Goal: Transaction & Acquisition: Download file/media

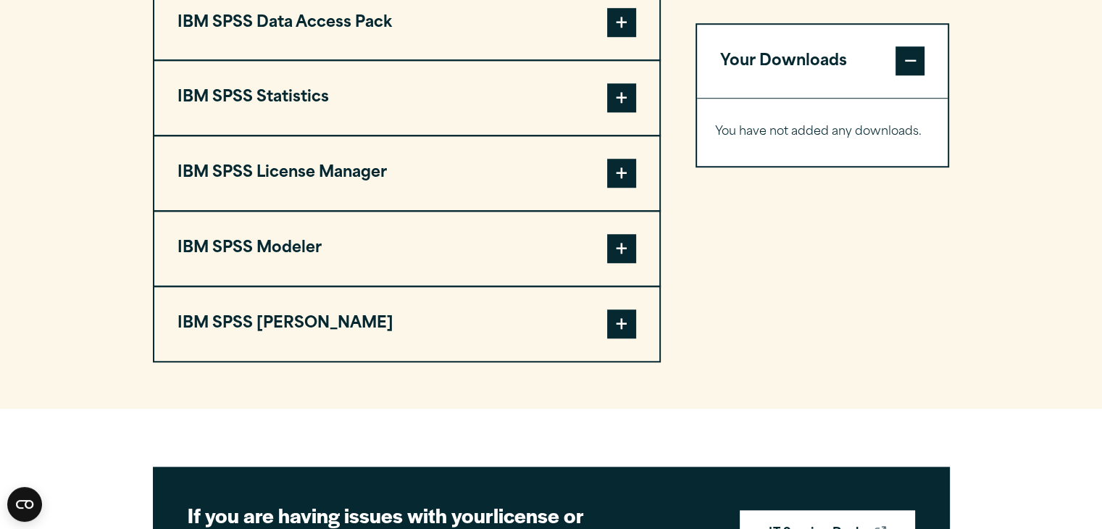
scroll to position [1168, 0]
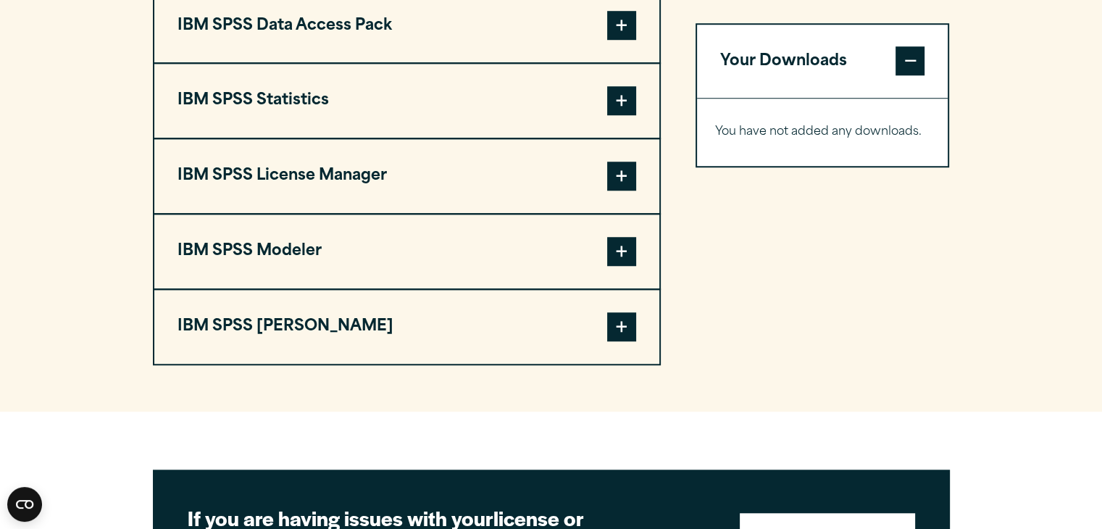
click at [619, 115] on span at bounding box center [621, 100] width 29 height 29
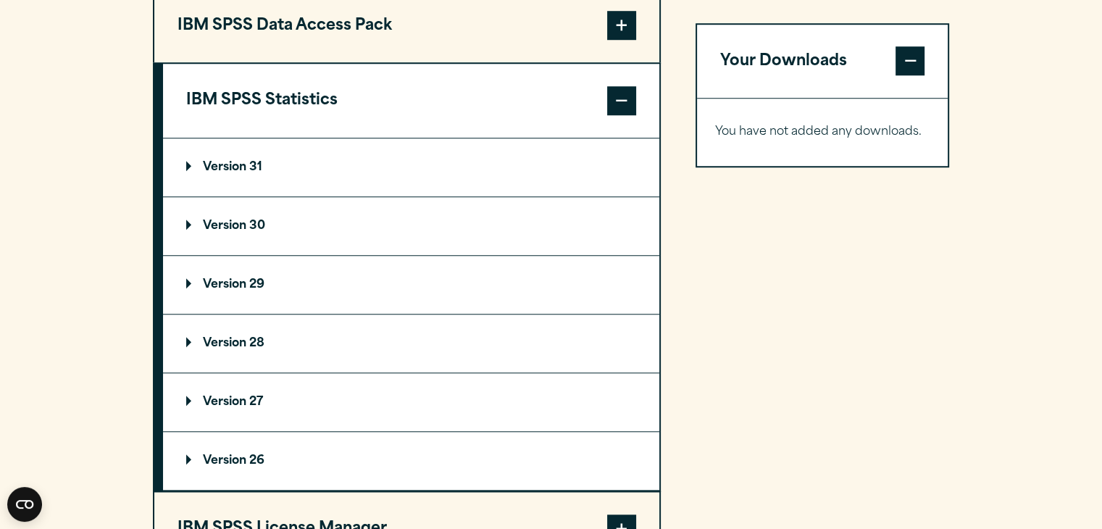
click at [233, 232] on p "Version 30" at bounding box center [225, 226] width 79 height 12
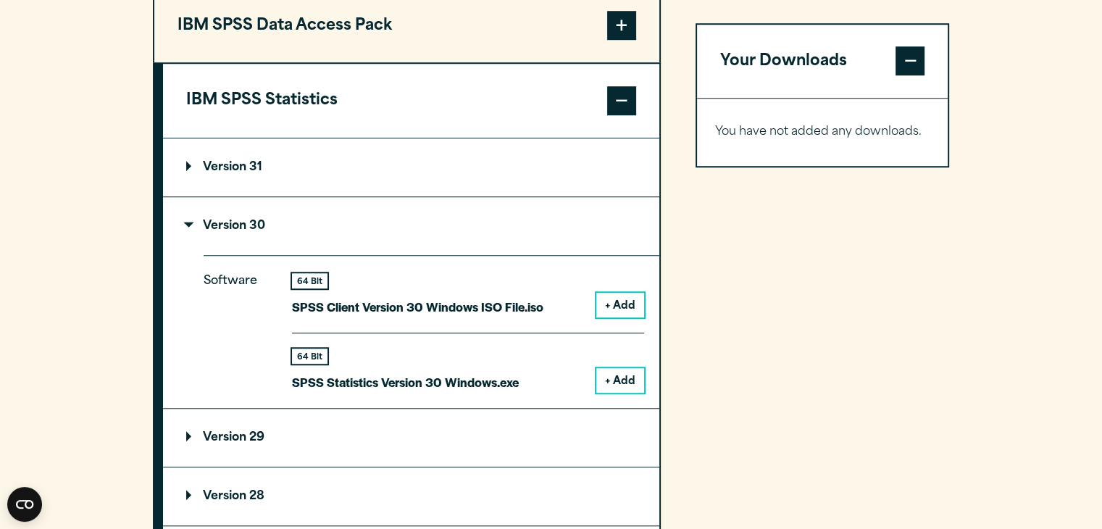
click at [220, 173] on p "Version 31" at bounding box center [224, 168] width 76 height 12
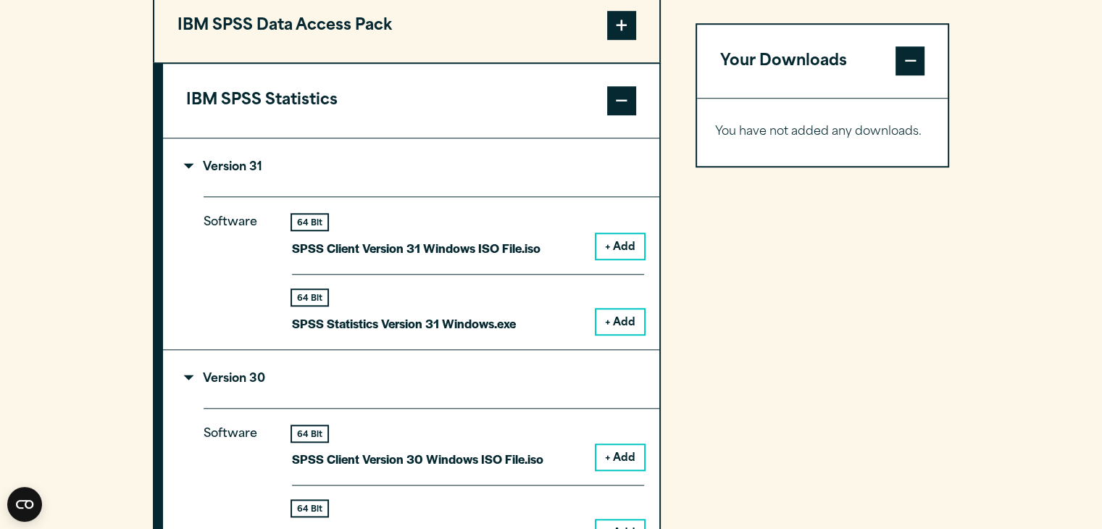
click at [265, 408] on summary "Version 30" at bounding box center [411, 379] width 496 height 58
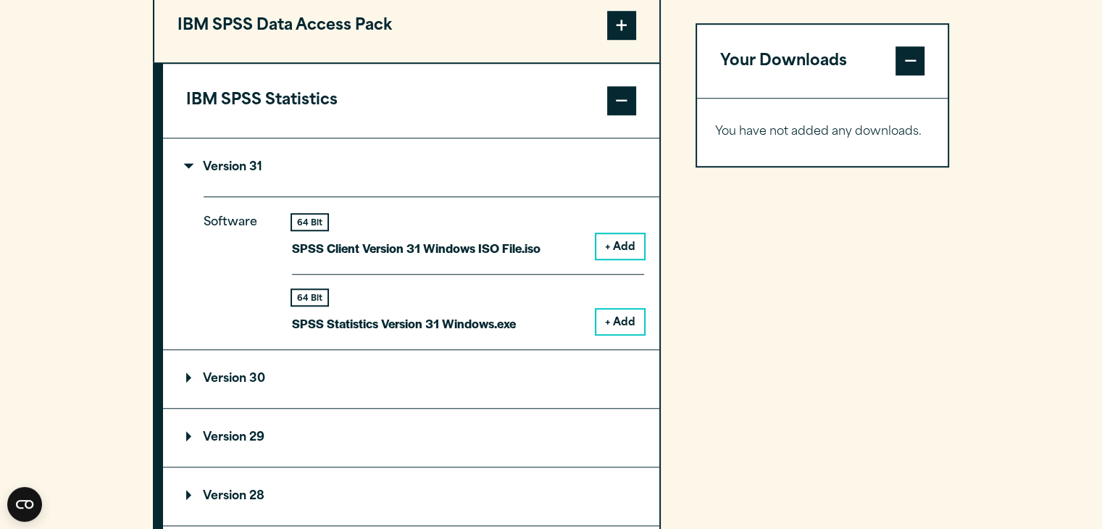
click at [265, 408] on summary "Version 30" at bounding box center [411, 379] width 496 height 58
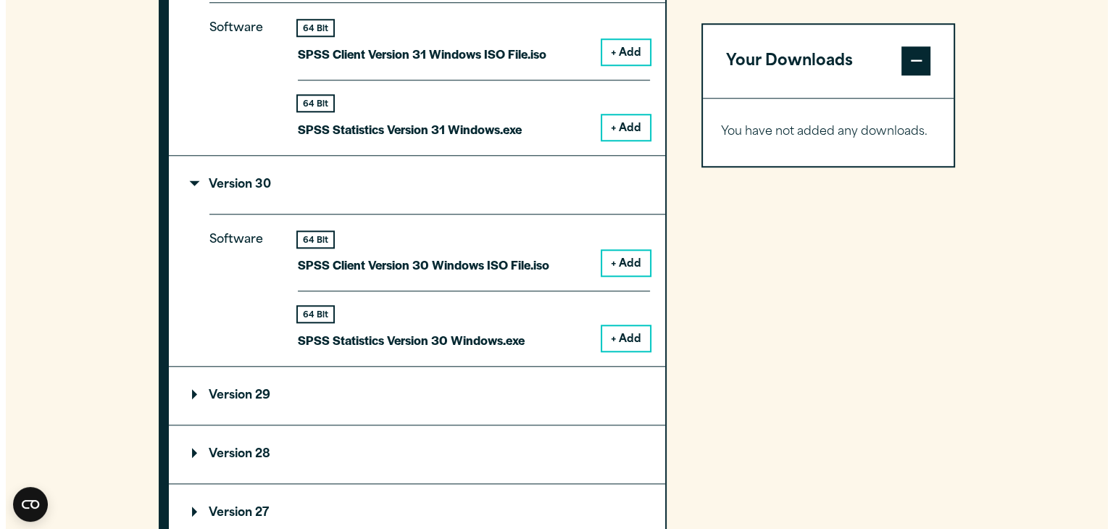
scroll to position [1366, 0]
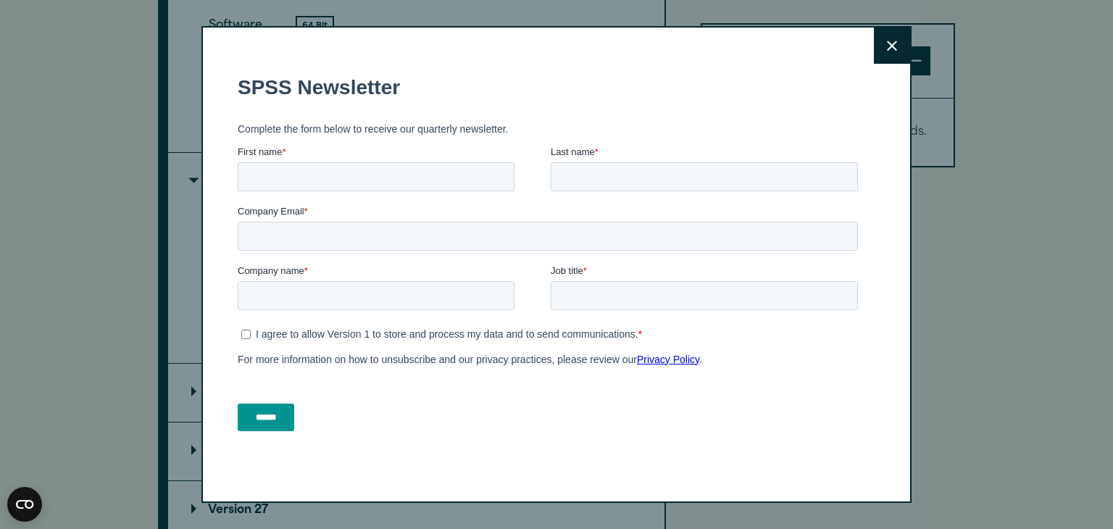
click at [881, 57] on button "Close" at bounding box center [892, 46] width 36 height 36
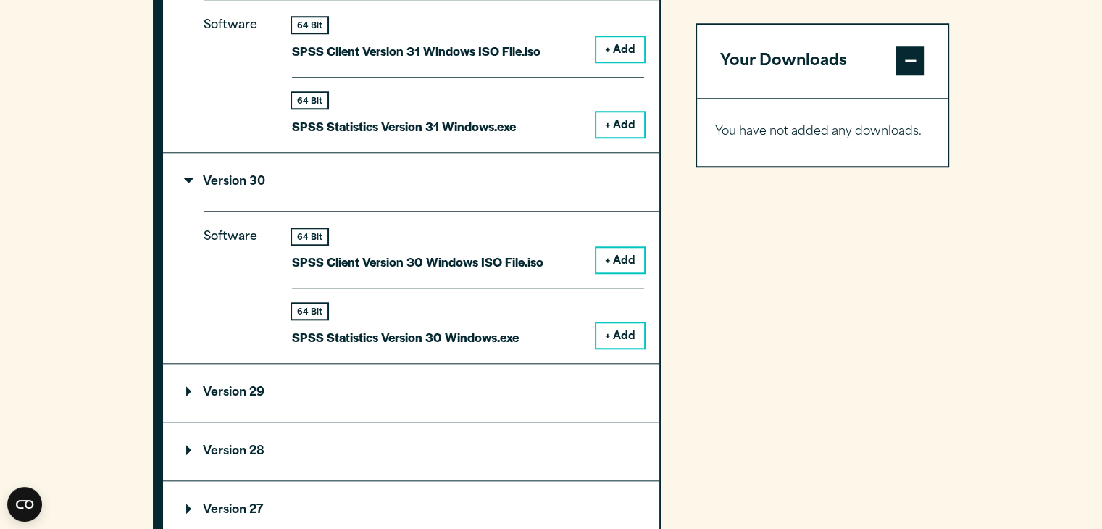
click at [628, 348] on button "+ Add" at bounding box center [621, 335] width 48 height 25
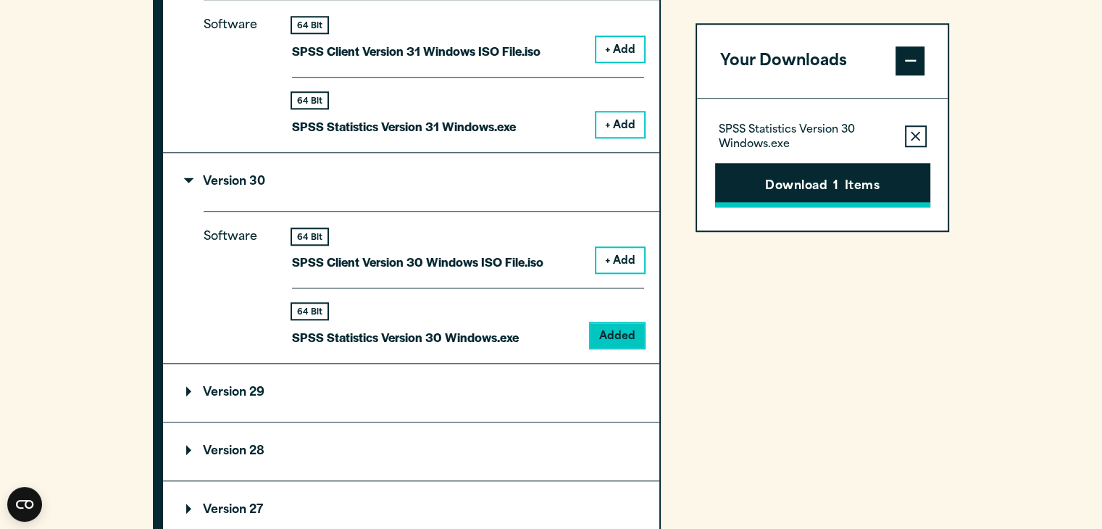
click at [826, 192] on button "Download 1 Items" at bounding box center [822, 185] width 215 height 45
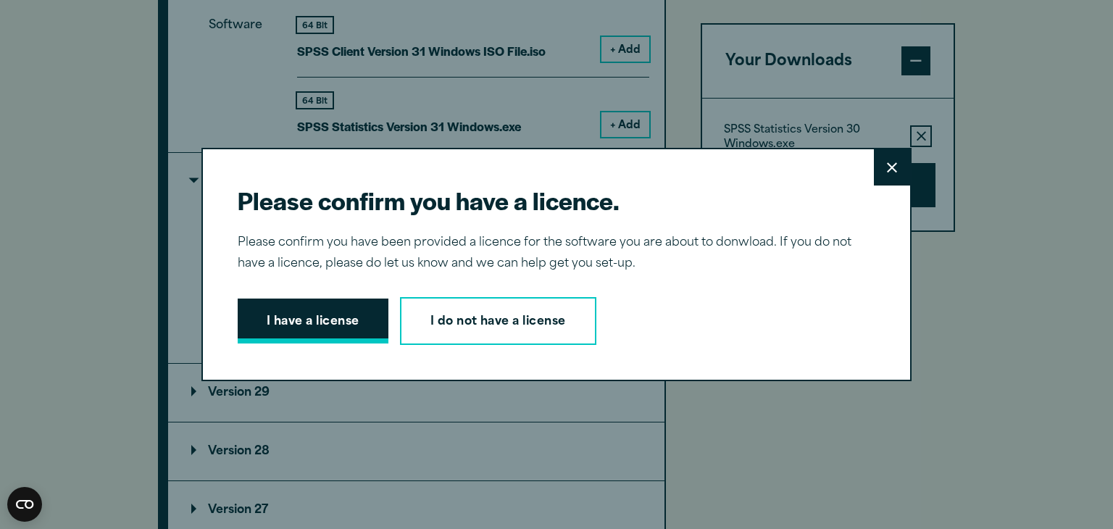
click at [315, 340] on button "I have a license" at bounding box center [313, 321] width 151 height 45
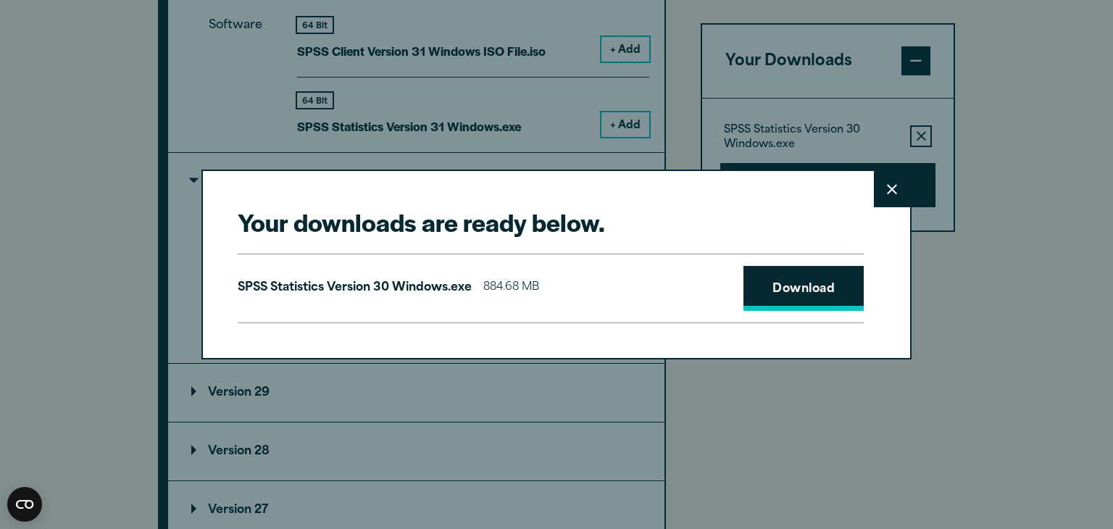
click at [807, 305] on link "Download" at bounding box center [804, 288] width 120 height 45
